Goal: Task Accomplishment & Management: Manage account settings

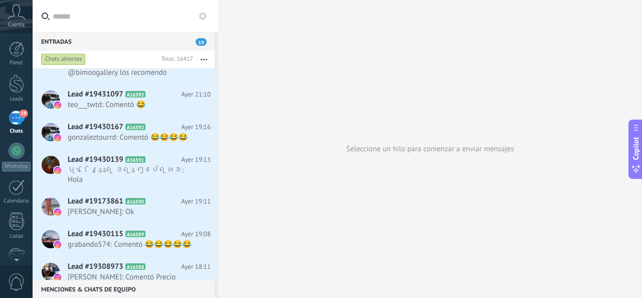
click at [70, 55] on div "Chats abiertos" at bounding box center [63, 59] width 45 height 12
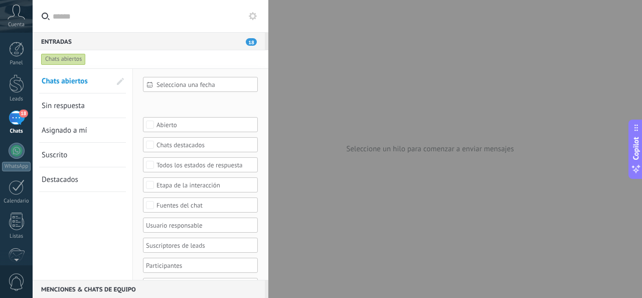
click at [170, 202] on div "Fuentes del chat" at bounding box center [201, 205] width 88 height 8
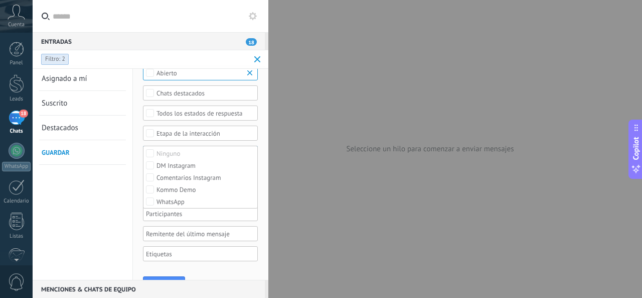
scroll to position [622, 0]
click at [269, 263] on div at bounding box center [321, 149] width 642 height 298
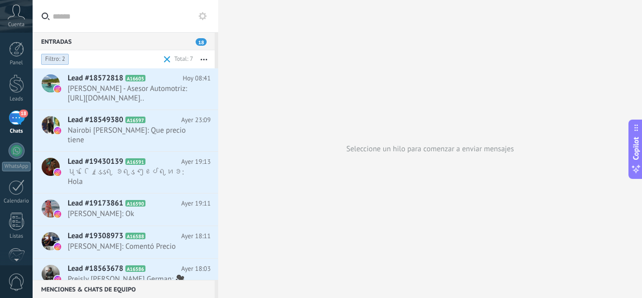
click at [168, 57] on span at bounding box center [167, 59] width 7 height 7
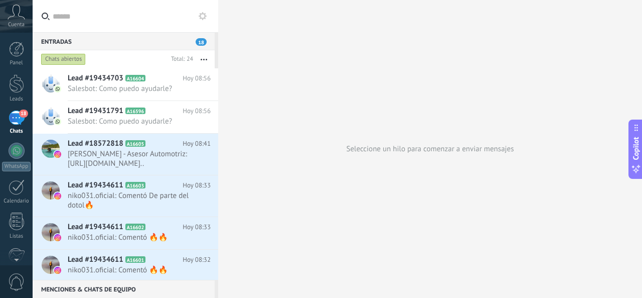
click at [64, 37] on div "Entradas 18" at bounding box center [124, 41] width 182 height 18
click at [202, 41] on span "18" at bounding box center [201, 42] width 11 height 8
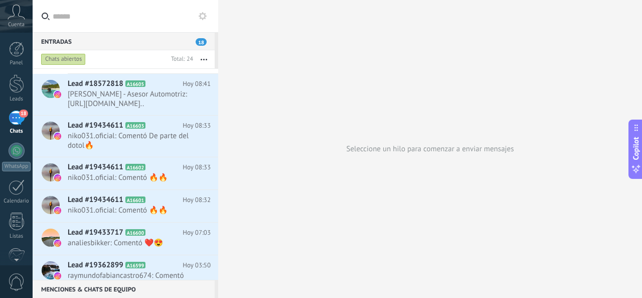
scroll to position [161, 0]
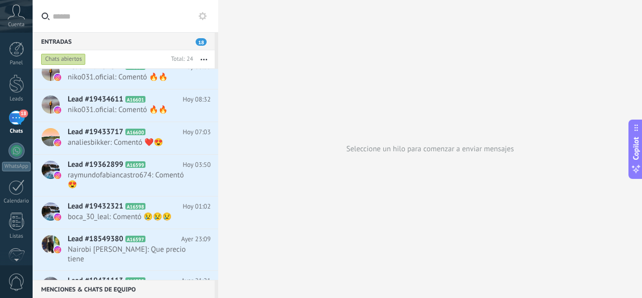
click at [15, 119] on div "18" at bounding box center [17, 117] width 16 height 15
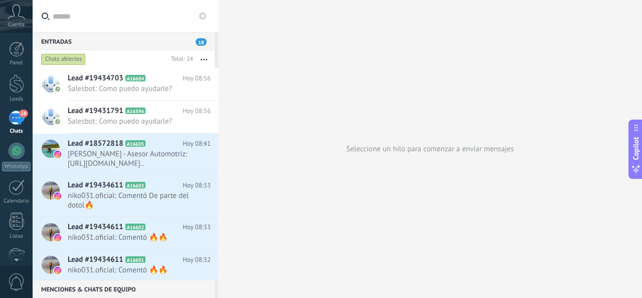
click at [69, 59] on div "Chats abiertos" at bounding box center [63, 59] width 45 height 12
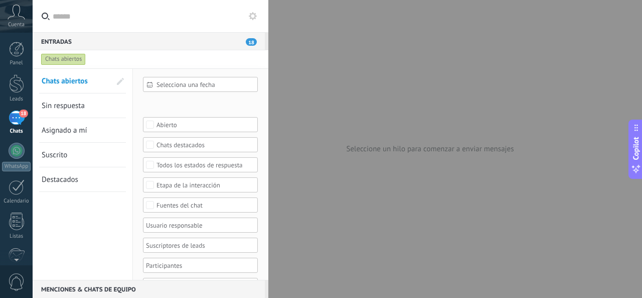
click at [177, 201] on div "Fuentes del chat" at bounding box center [201, 205] width 88 height 8
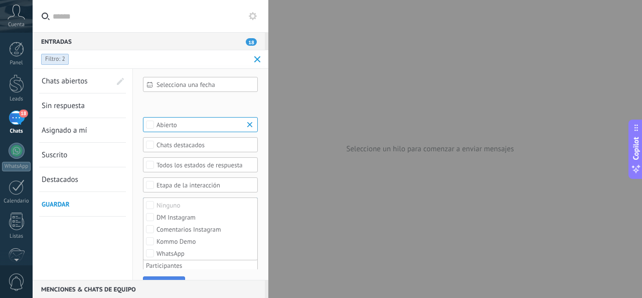
click at [173, 275] on div "Aplicar Restablecer" at bounding box center [199, 285] width 132 height 33
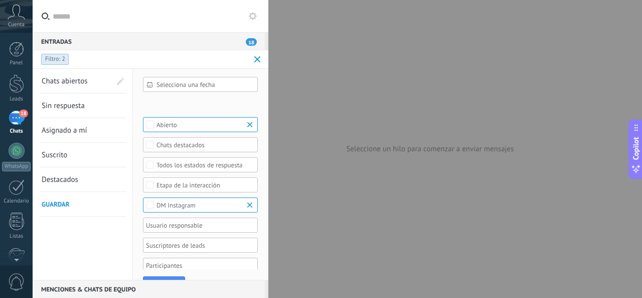
click at [218, 121] on div "Abierto" at bounding box center [201, 125] width 88 height 8
click at [218, 120] on label "Ninguno" at bounding box center [200, 124] width 114 height 12
click at [164, 276] on button "Aplicar" at bounding box center [164, 285] width 42 height 19
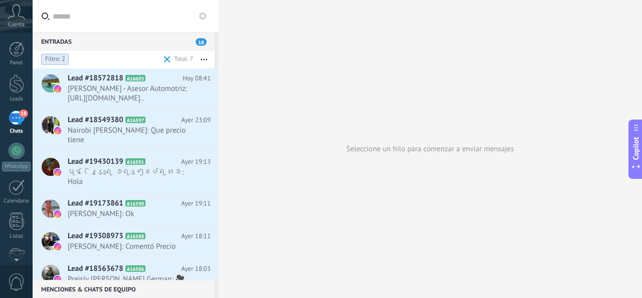
click at [18, 118] on div "18" at bounding box center [17, 117] width 16 height 15
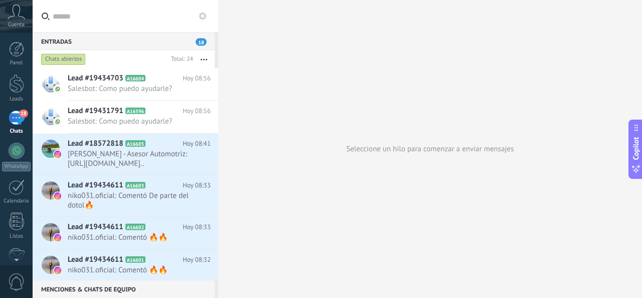
click at [63, 55] on div "Chats abiertos" at bounding box center [63, 59] width 45 height 12
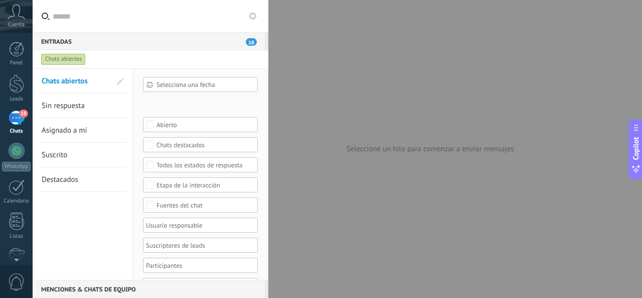
click at [172, 201] on div "Fuentes del chat" at bounding box center [201, 205] width 88 height 8
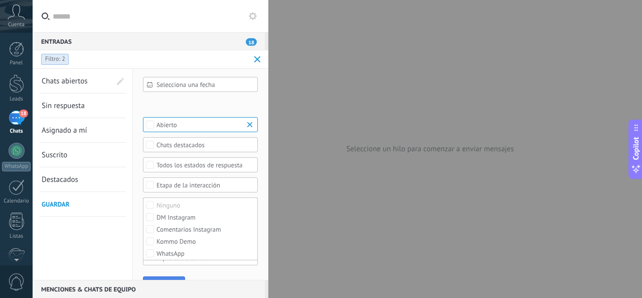
click at [170, 276] on button "Aplicar" at bounding box center [164, 285] width 42 height 19
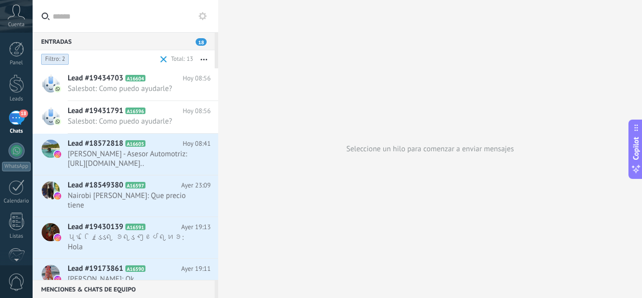
click at [63, 57] on span "Filtro: 2" at bounding box center [55, 59] width 20 height 8
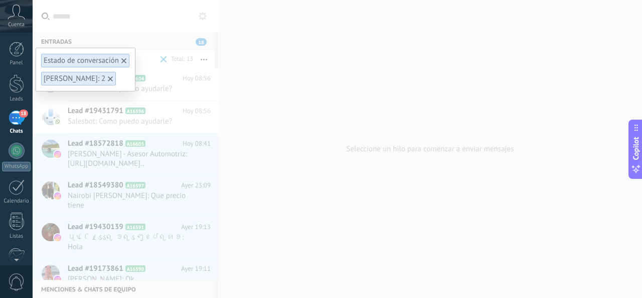
click at [130, 36] on div "Estado de conversación [PERSON_NAME]: 2" at bounding box center [338, 149] width 610 height 298
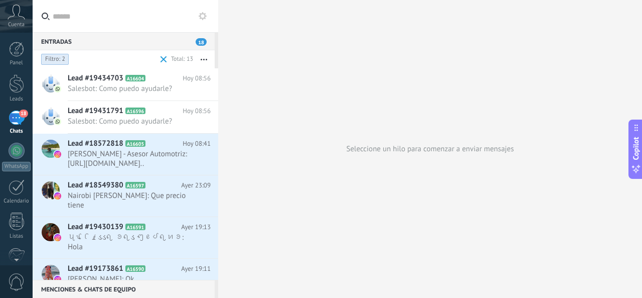
click at [203, 58] on button "button" at bounding box center [204, 59] width 22 height 18
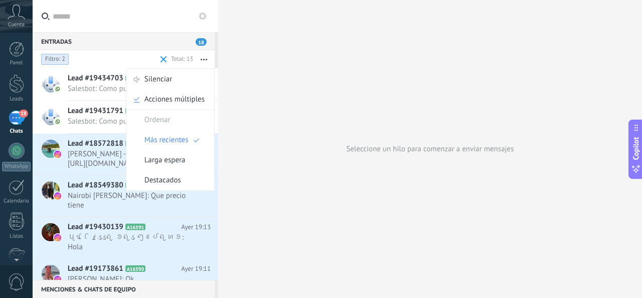
click at [205, 56] on button "button" at bounding box center [204, 59] width 22 height 18
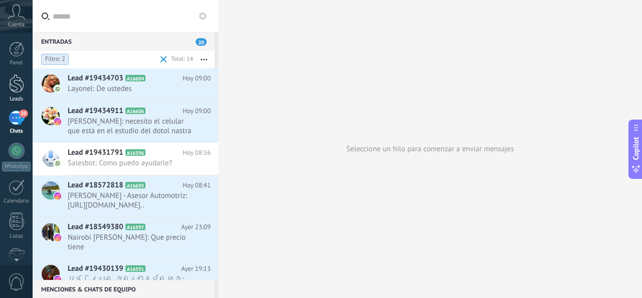
click at [18, 79] on div at bounding box center [16, 83] width 15 height 19
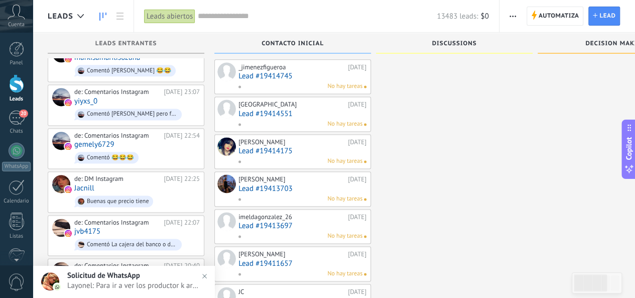
scroll to position [648, 0]
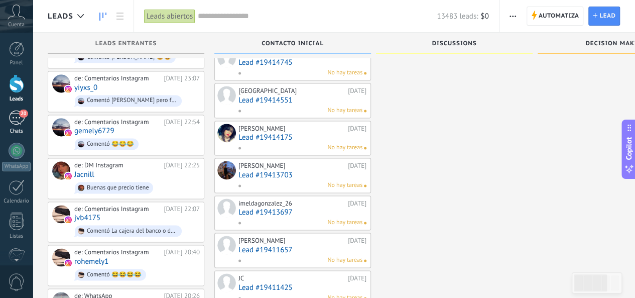
click at [16, 118] on div "20" at bounding box center [17, 117] width 16 height 15
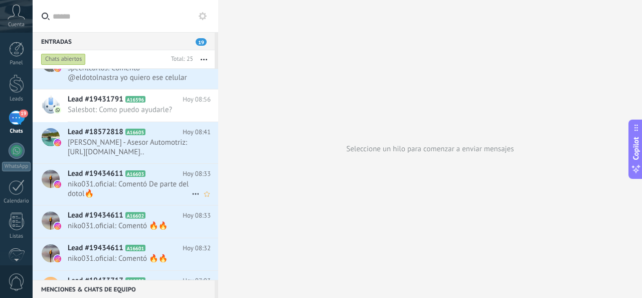
scroll to position [136, 0]
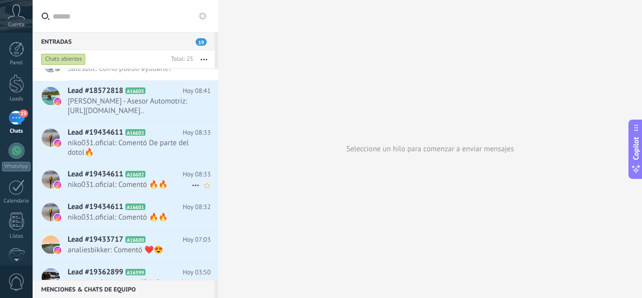
click at [129, 185] on span "niko031.oficial: Comentó 🔥🔥" at bounding box center [130, 185] width 124 height 10
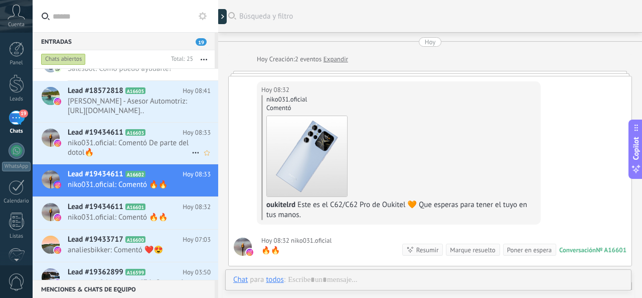
scroll to position [222, 0]
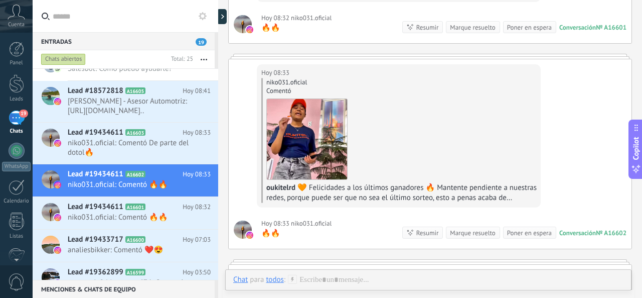
click at [62, 57] on div "Chats abiertos" at bounding box center [63, 59] width 45 height 12
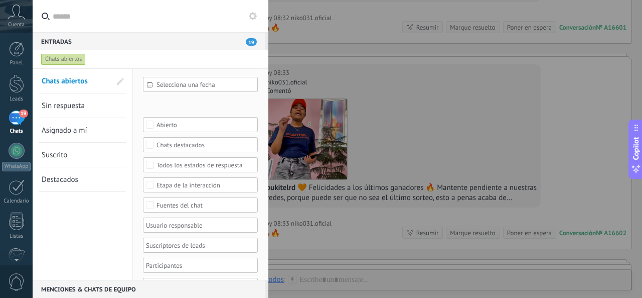
click at [165, 201] on div "Fuentes del chat" at bounding box center [201, 205] width 88 height 8
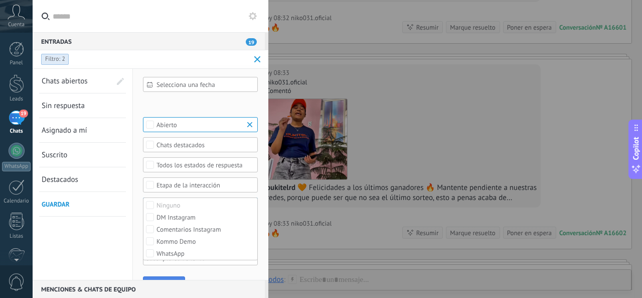
click at [160, 276] on button "Aplicar" at bounding box center [164, 285] width 42 height 19
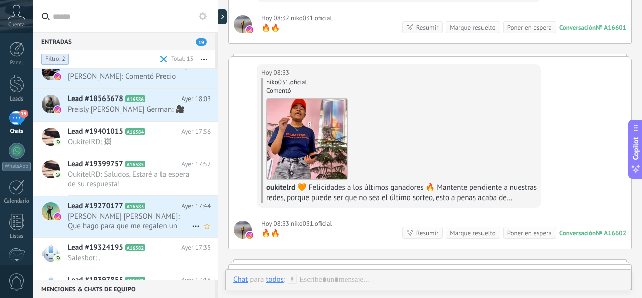
scroll to position [249, 0]
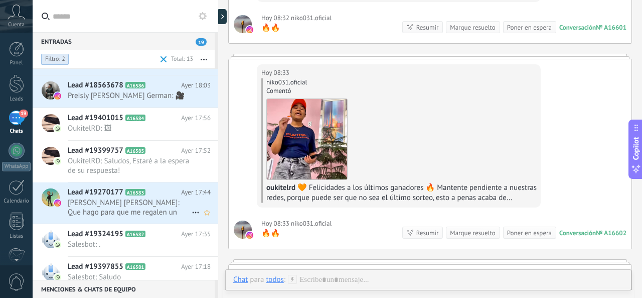
click at [136, 203] on span "[PERSON_NAME] [PERSON_NAME]: Que hago para que me regalen un Oukitel" at bounding box center [130, 207] width 124 height 19
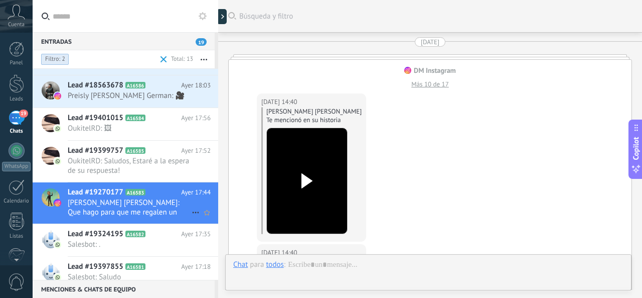
scroll to position [3624, 0]
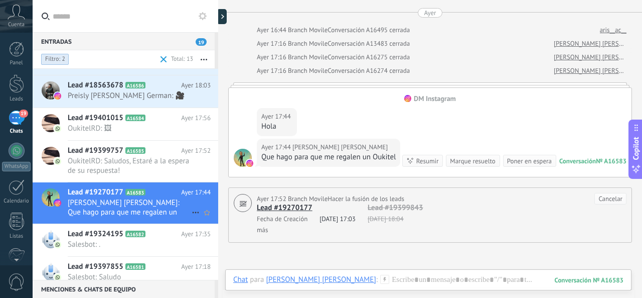
click at [191, 206] on icon at bounding box center [196, 212] width 12 height 12
